Goal: Entertainment & Leisure: Consume media (video, audio)

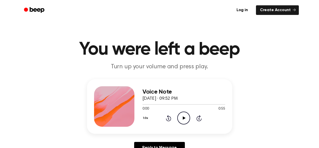
click at [184, 117] on icon at bounding box center [184, 117] width 3 height 3
click at [186, 117] on icon "Play Audio" at bounding box center [183, 117] width 13 height 13
click at [183, 116] on icon "Play Audio" at bounding box center [183, 117] width 13 height 13
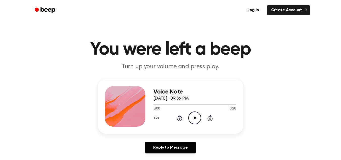
click at [193, 118] on icon "Play Audio" at bounding box center [194, 117] width 13 height 13
